Goal: Find contact information: Find contact information

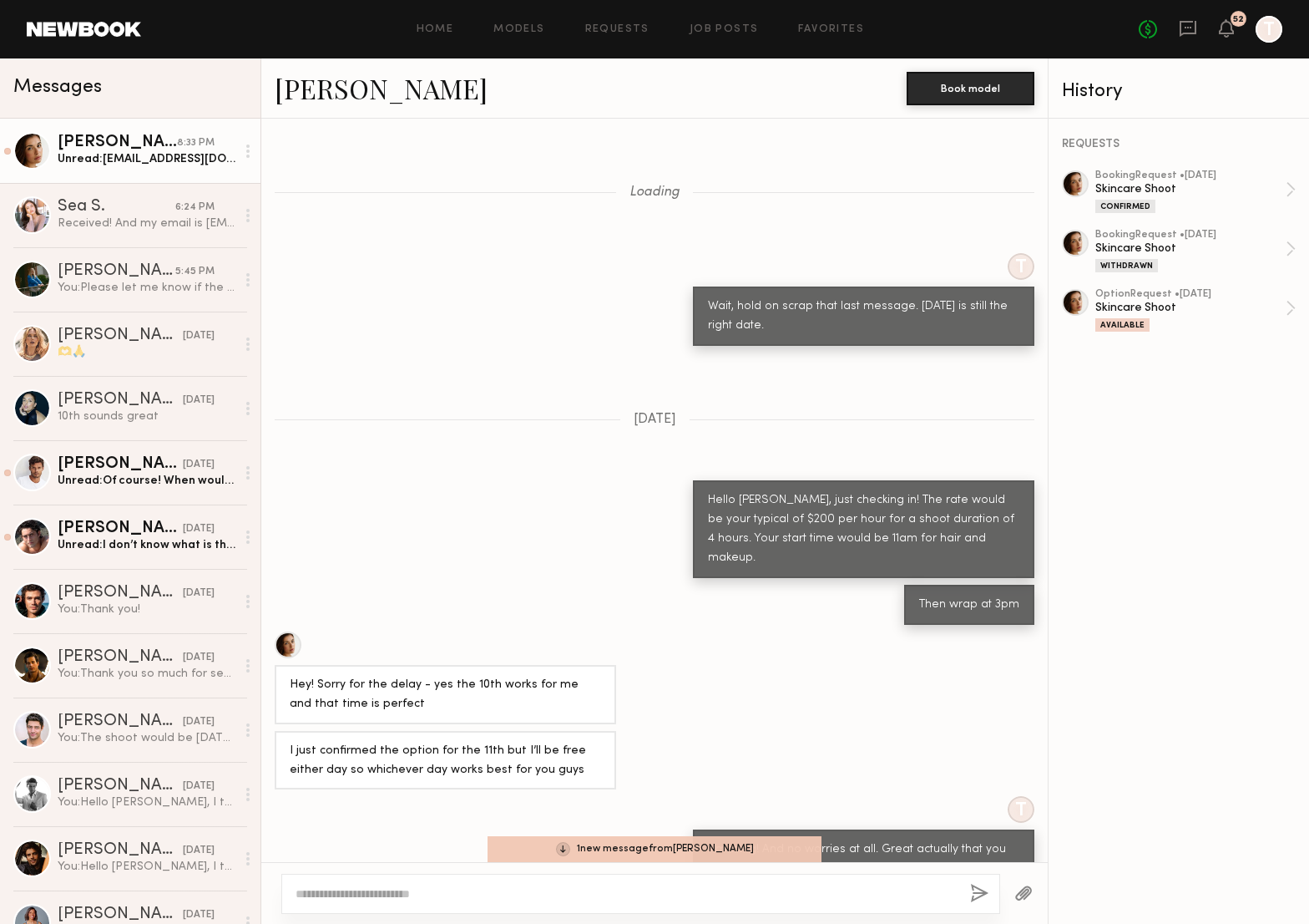
scroll to position [550, 0]
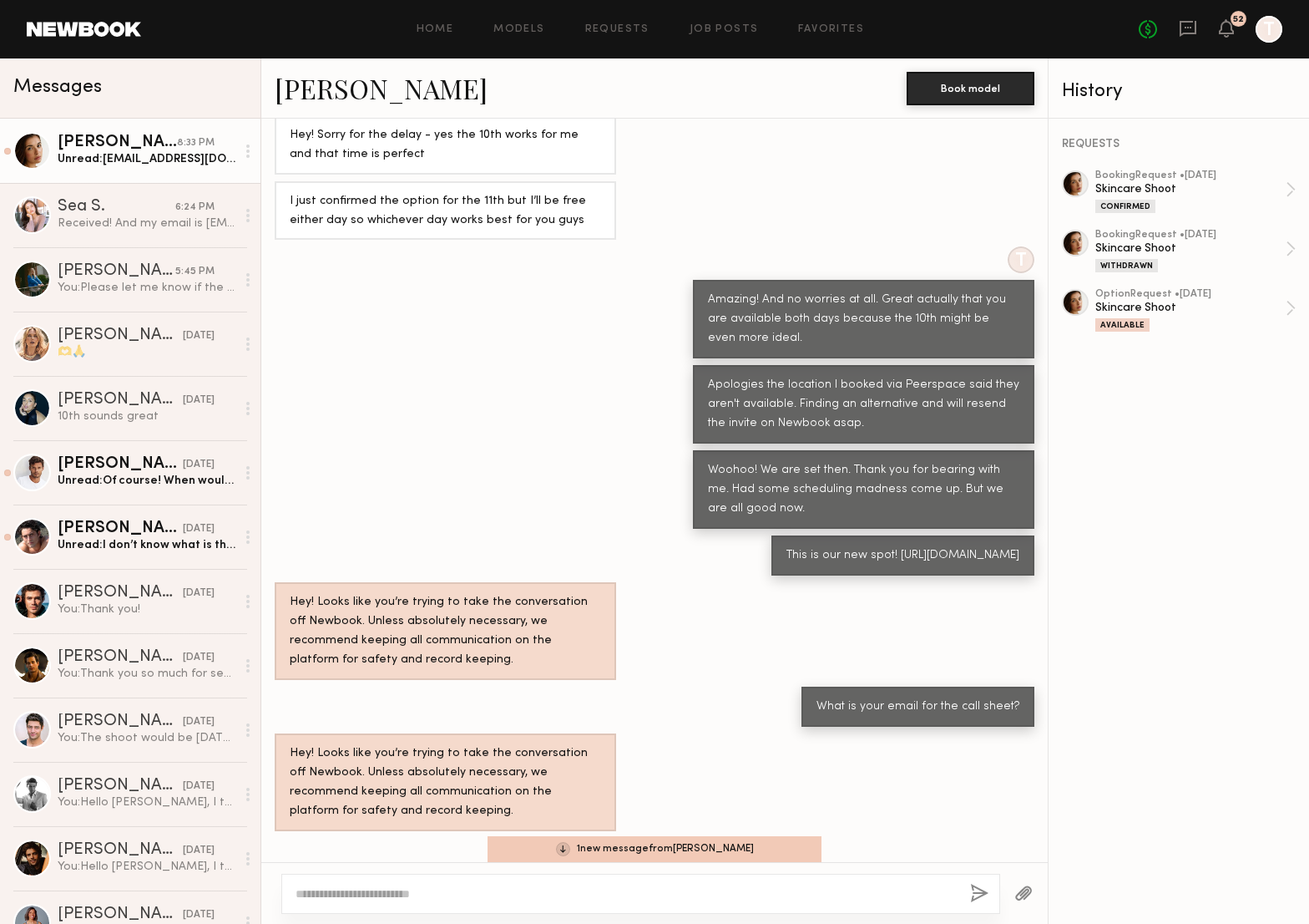
click at [121, 146] on div "[PERSON_NAME]" at bounding box center [117, 143] width 119 height 17
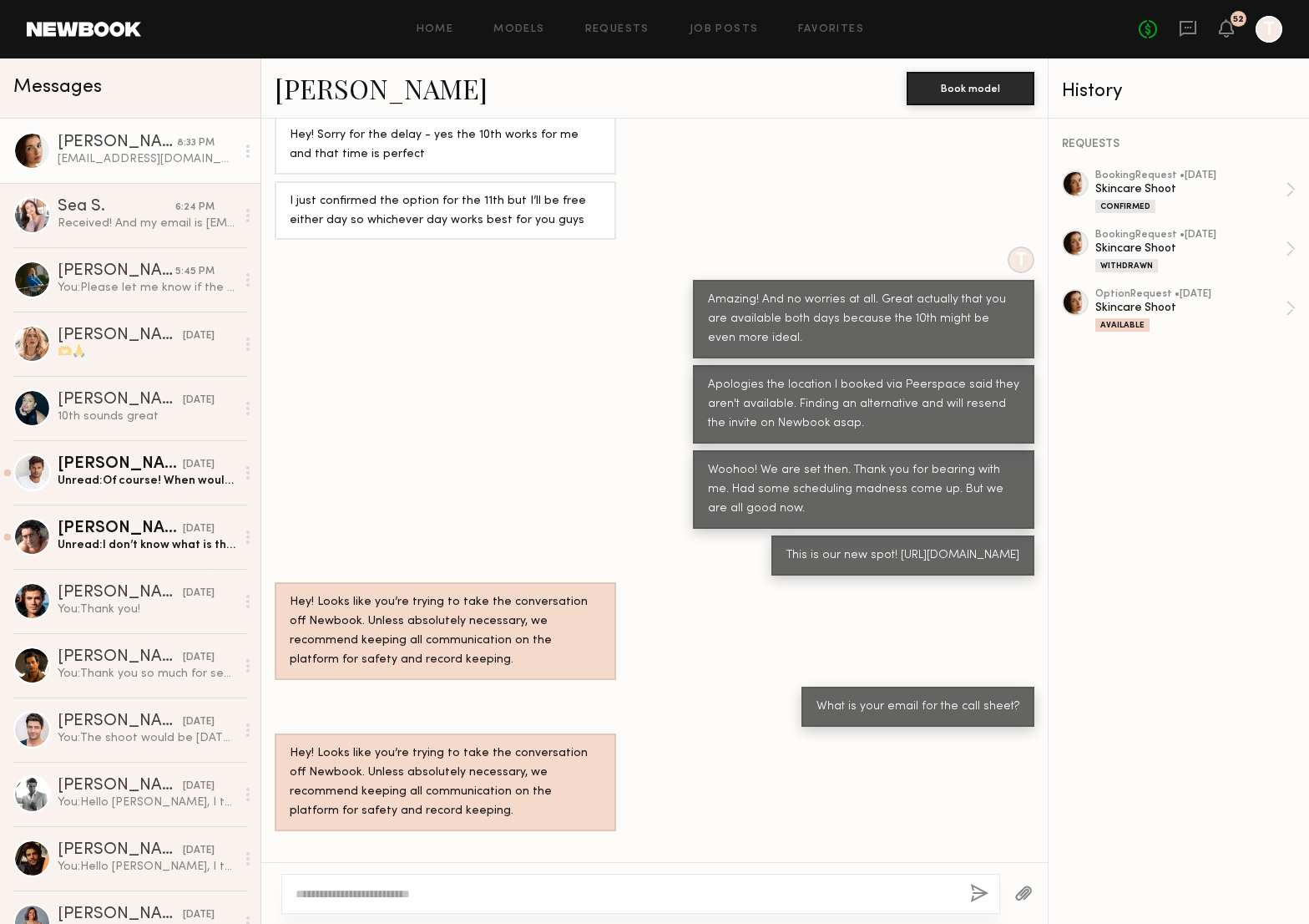
click at [143, 142] on div "[PERSON_NAME]" at bounding box center [117, 143] width 119 height 17
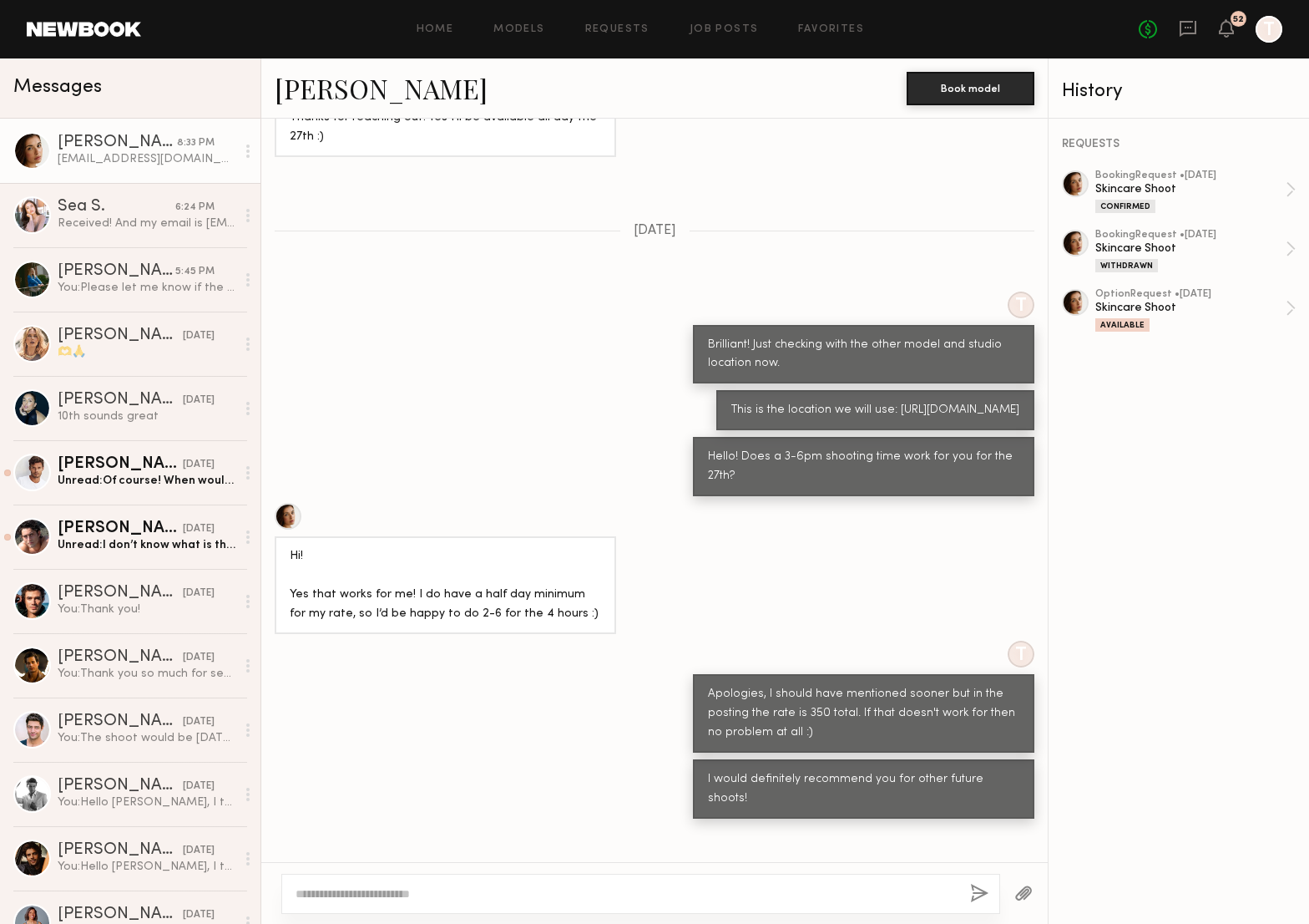
scroll to position [3127, 0]
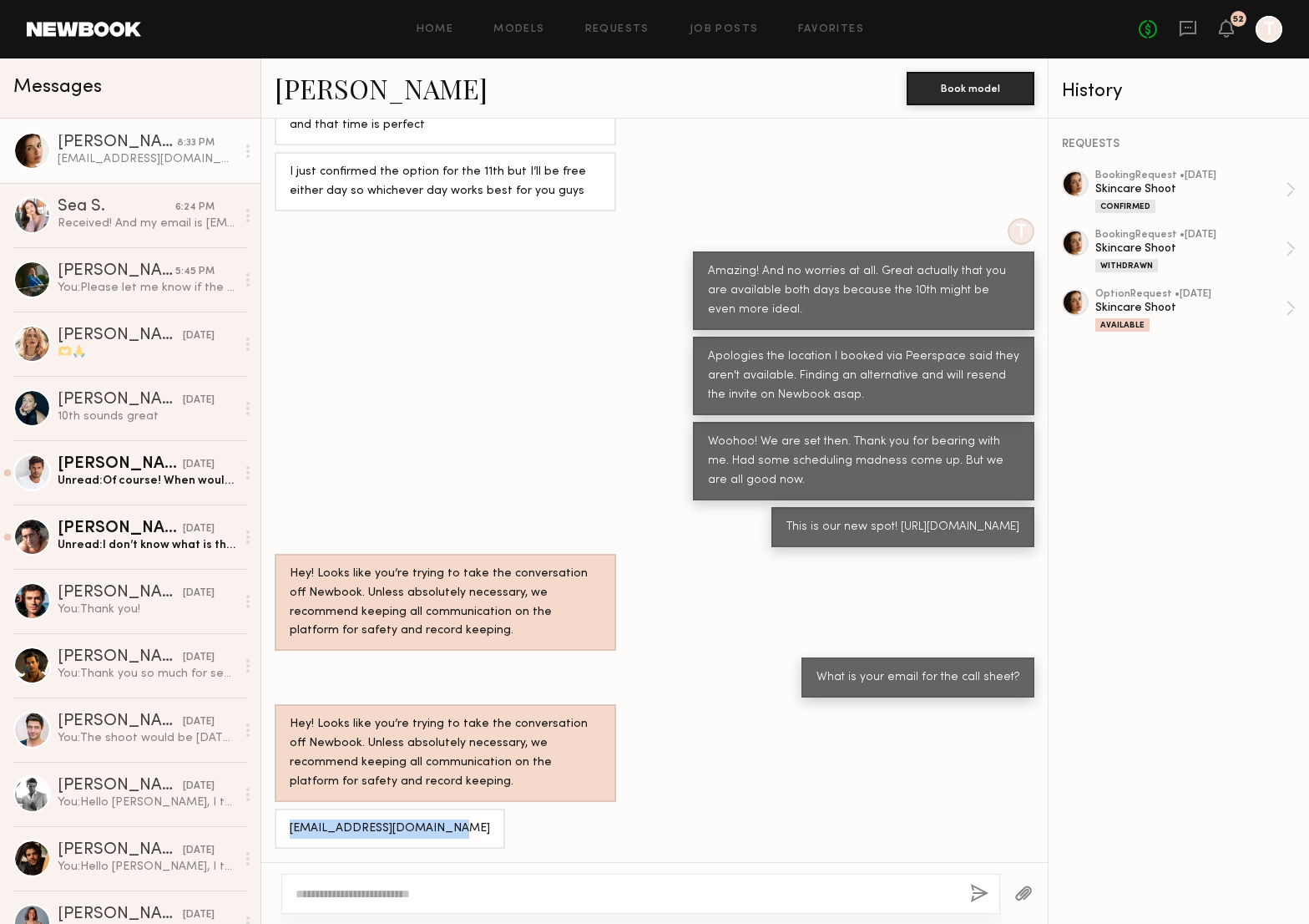
drag, startPoint x: 289, startPoint y: 825, endPoint x: 446, endPoint y: 823, distance: 157.0
click at [446, 823] on div "[EMAIL_ADDRESS][DOMAIN_NAME]" at bounding box center [389, 828] width 231 height 40
copy div "[EMAIL_ADDRESS][DOMAIN_NAME]"
